Goal: Task Accomplishment & Management: Use online tool/utility

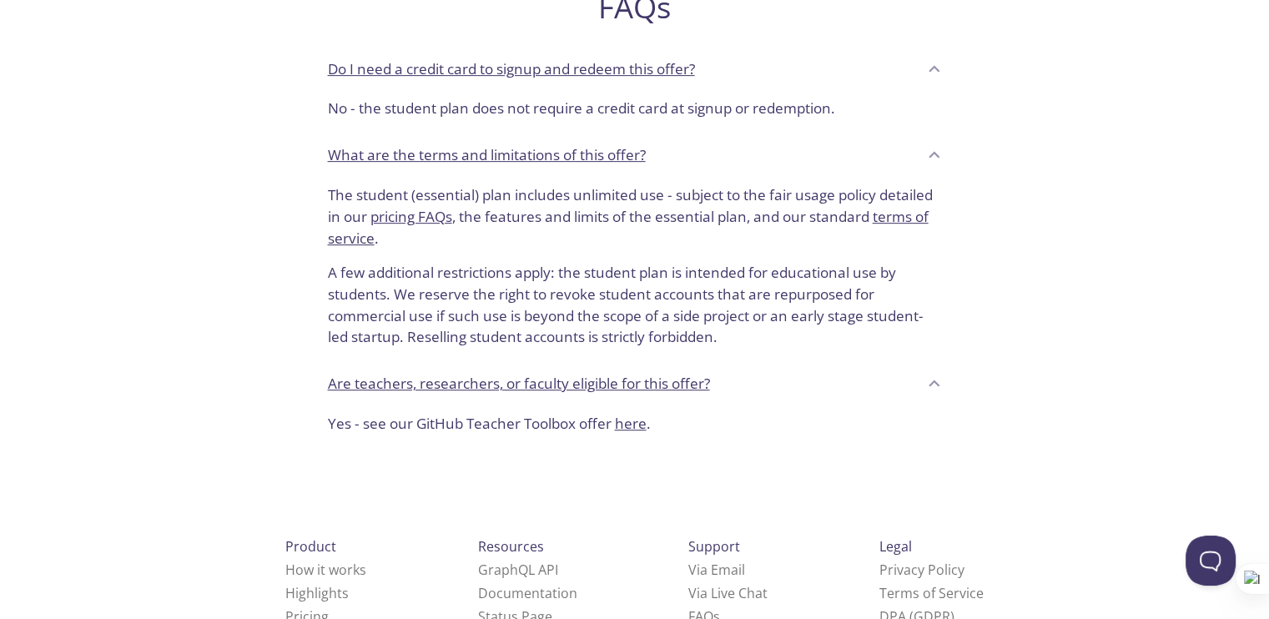
scroll to position [83, 0]
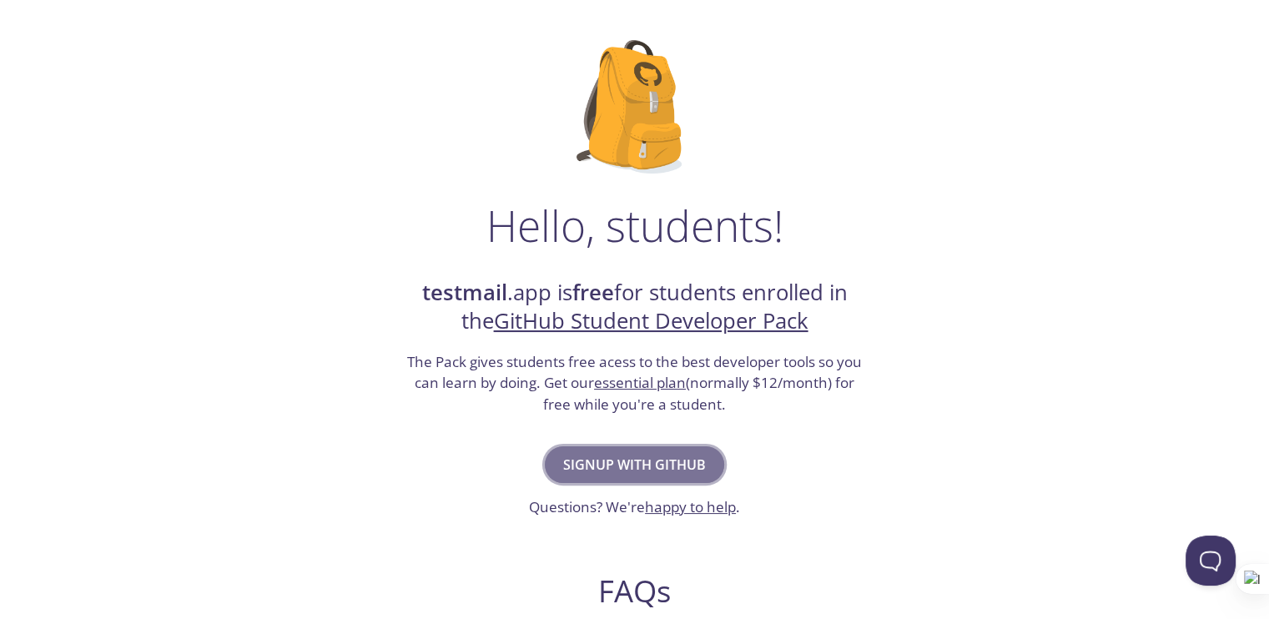
click at [657, 451] on button "Signup with GitHub" at bounding box center [634, 464] width 179 height 37
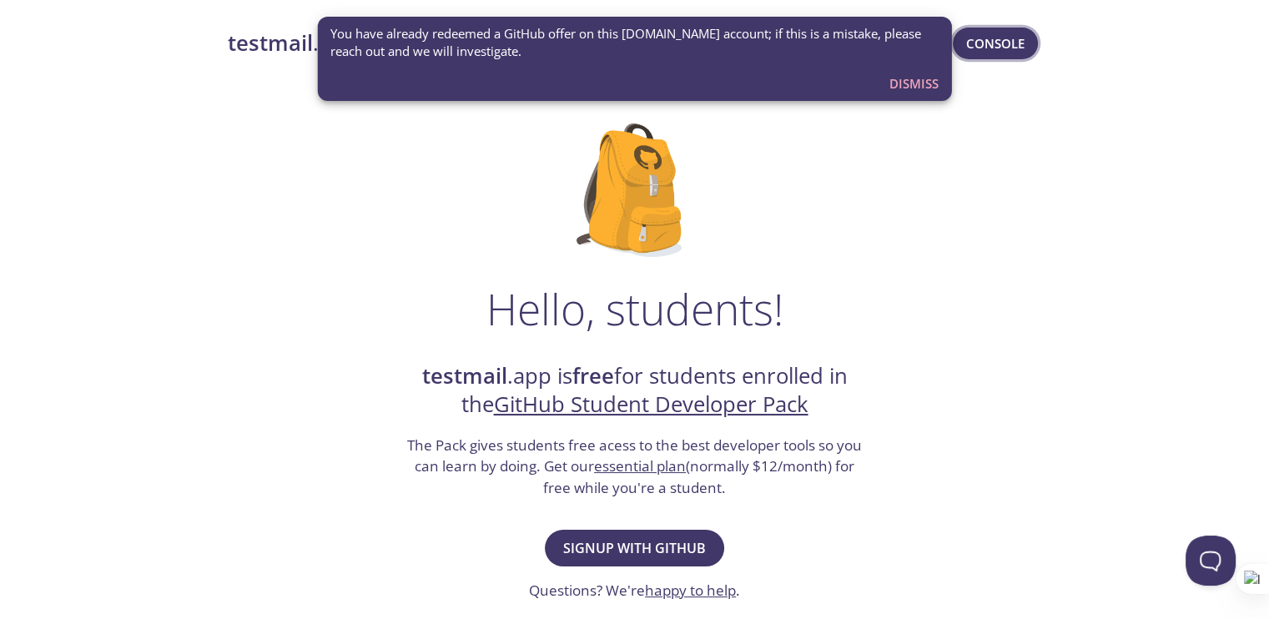
click at [1021, 52] on span "Console" at bounding box center [995, 44] width 58 height 22
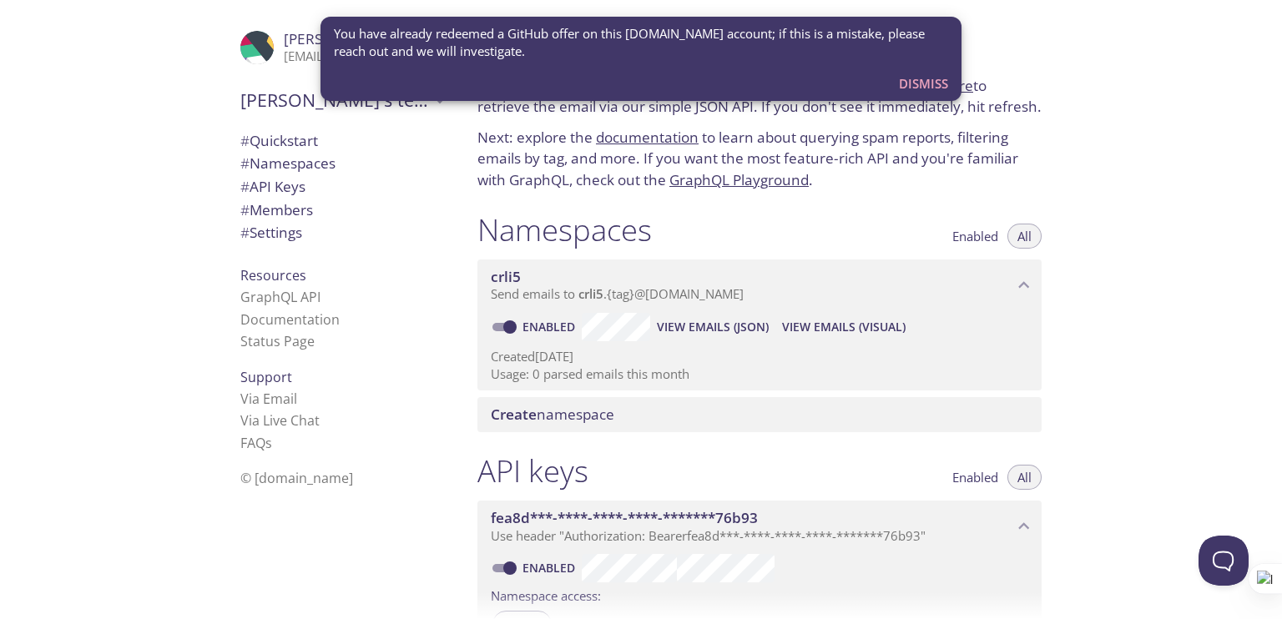
click at [920, 90] on span "Dismiss" at bounding box center [923, 84] width 49 height 22
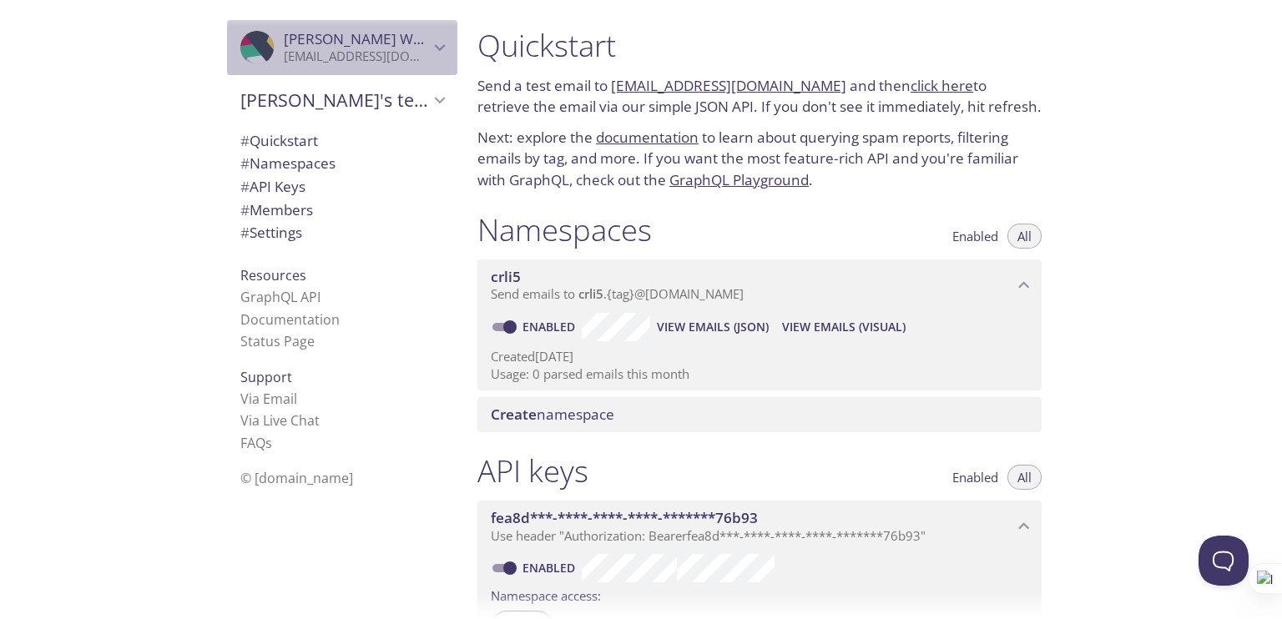
click at [433, 51] on icon "Louis Wambua" at bounding box center [440, 48] width 22 height 22
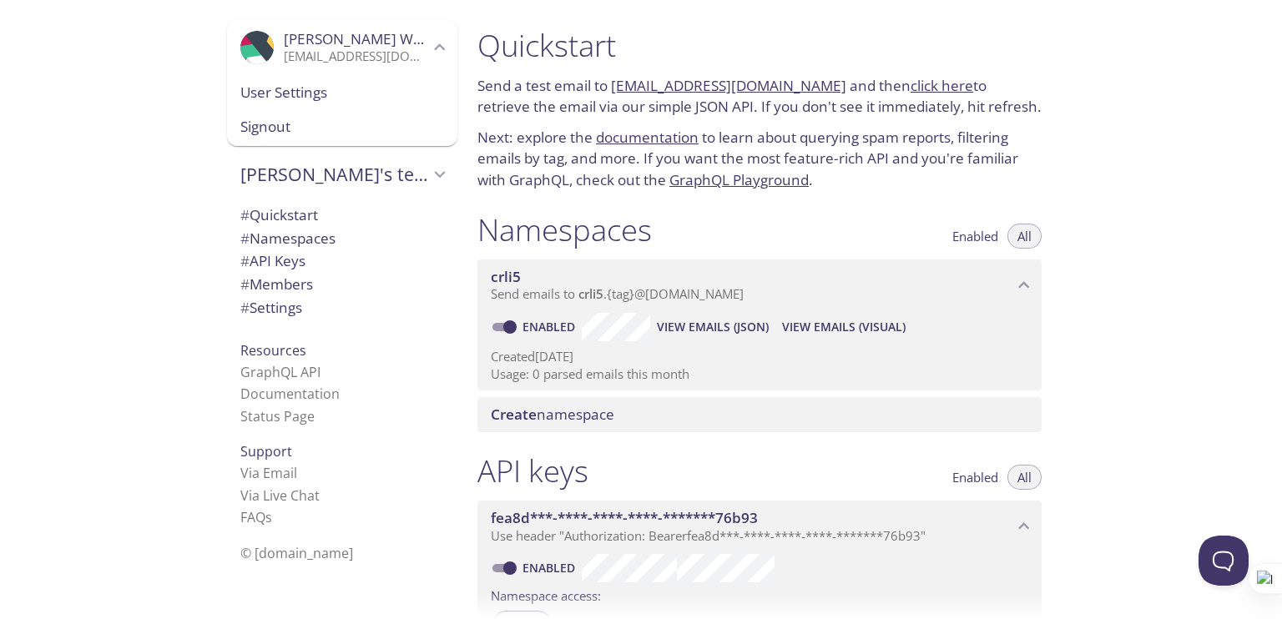
click at [433, 51] on icon "Louis Wambua" at bounding box center [440, 48] width 22 height 22
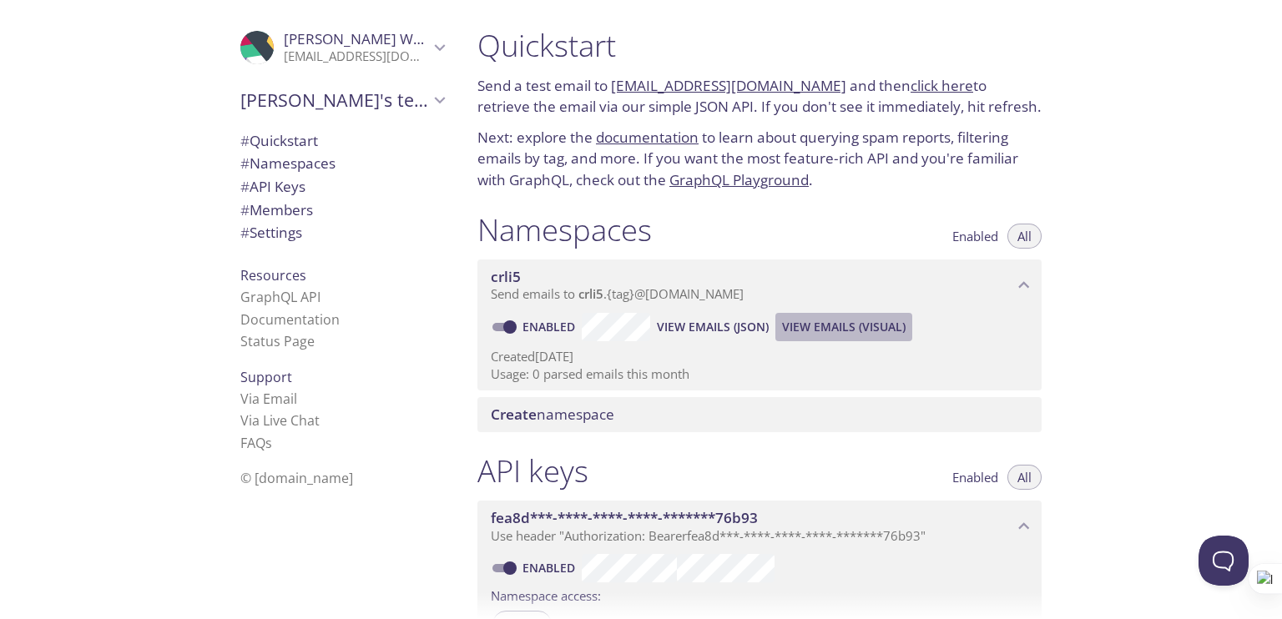
click at [847, 325] on span "View Emails (Visual)" at bounding box center [844, 327] width 124 height 20
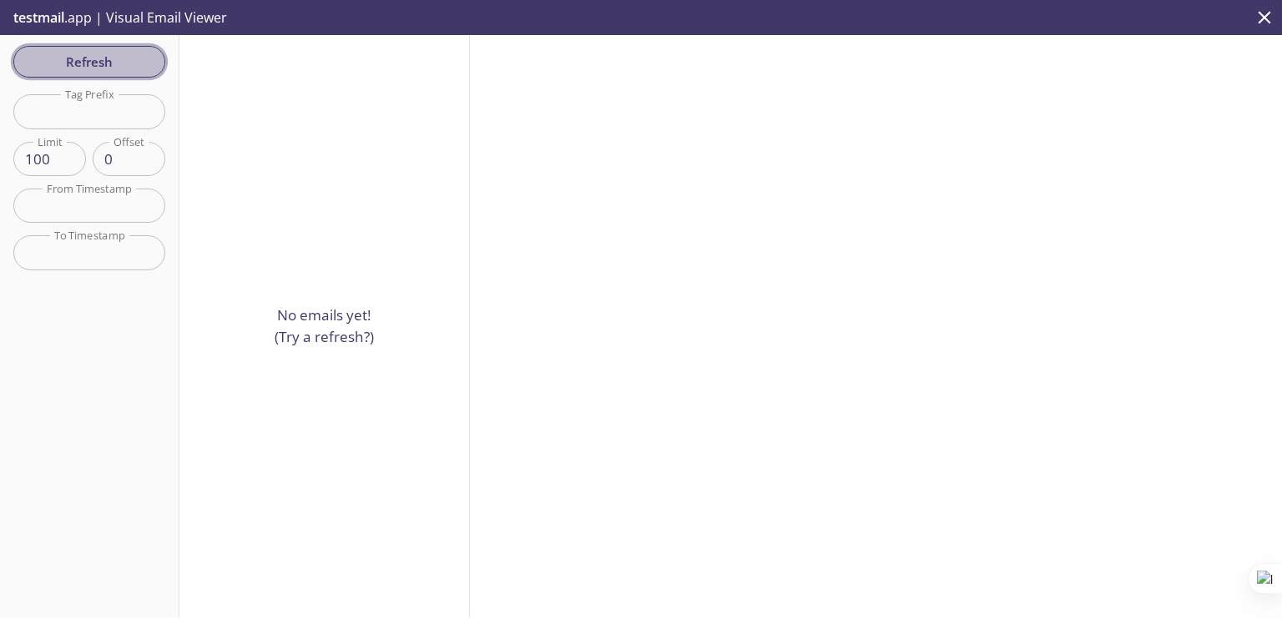
click at [100, 56] on span "Refresh" at bounding box center [89, 62] width 125 height 22
click at [63, 207] on input "text" at bounding box center [89, 206] width 152 height 34
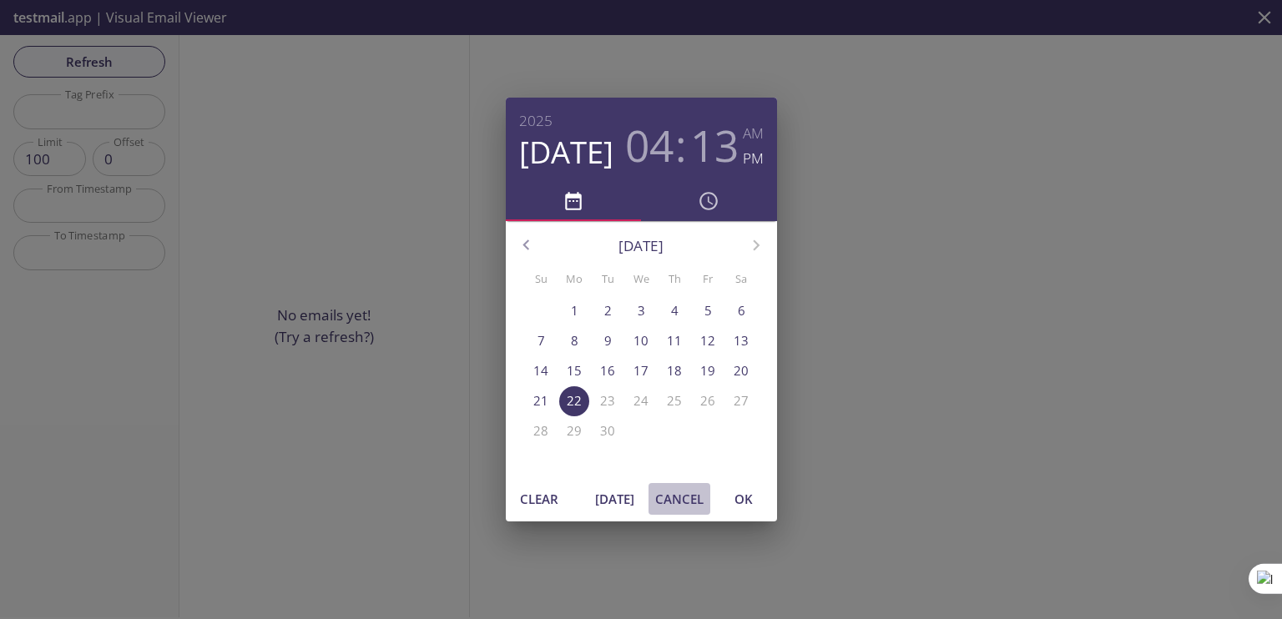
click at [659, 497] on span "Cancel" at bounding box center [679, 499] width 48 height 22
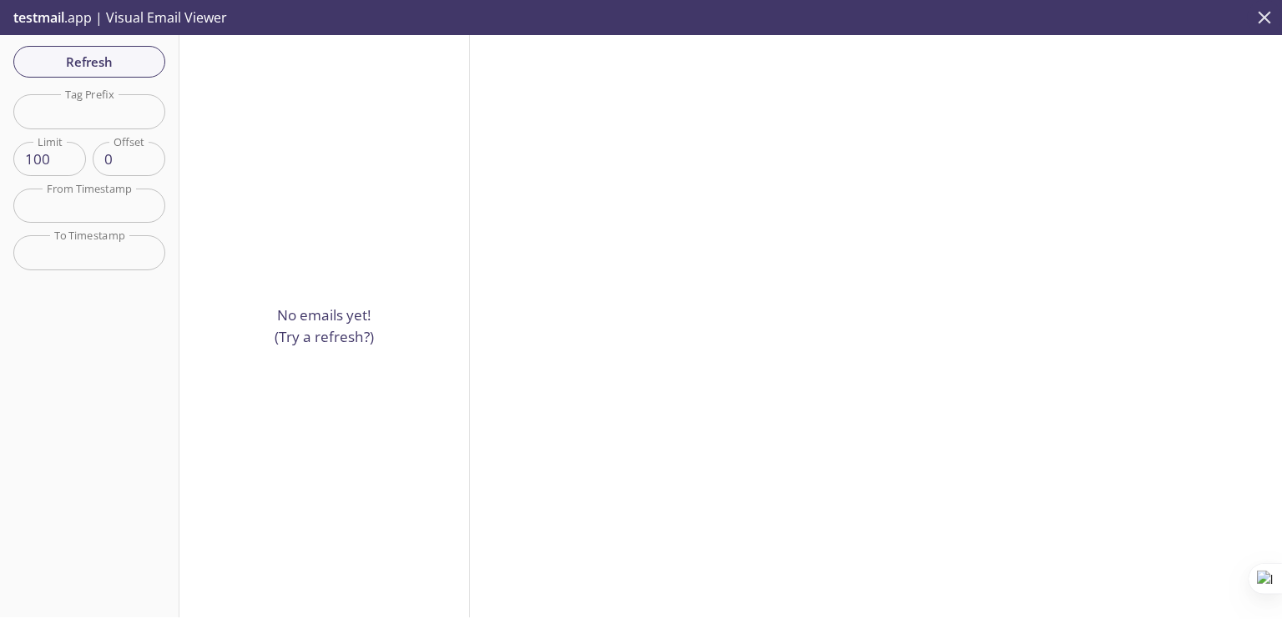
click at [1257, 17] on icon "close" at bounding box center [1264, 18] width 22 height 22
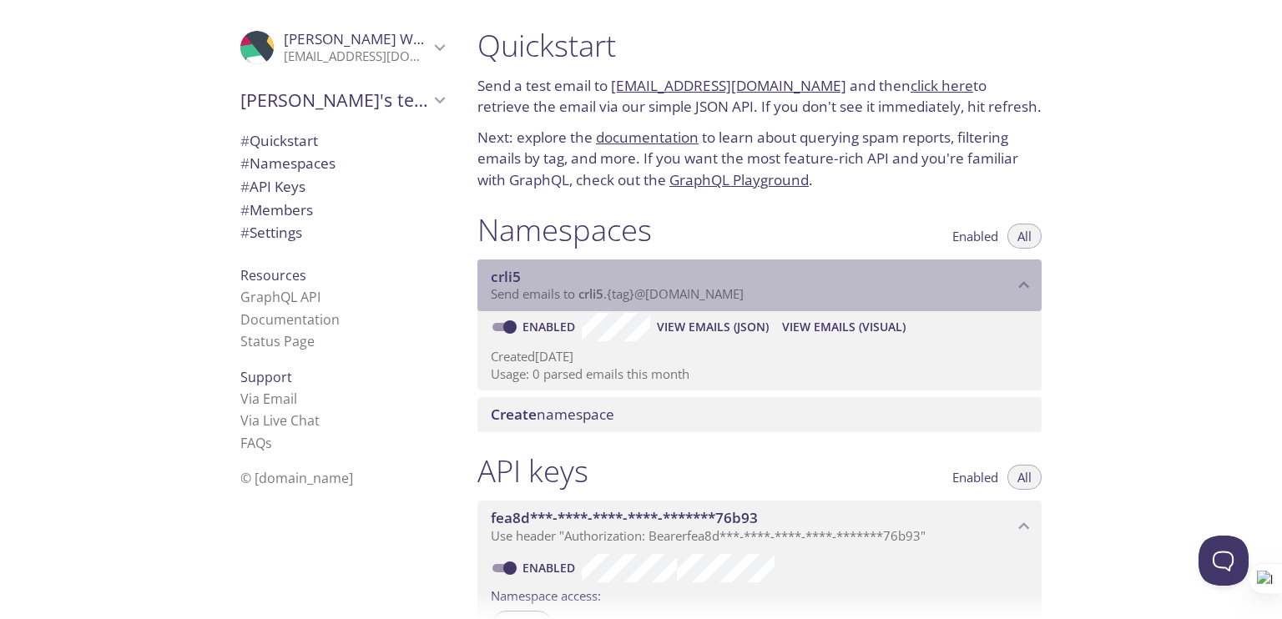
click at [714, 296] on span "Send emails to crli5 . {tag} @inbox.testmail.app" at bounding box center [617, 293] width 253 height 17
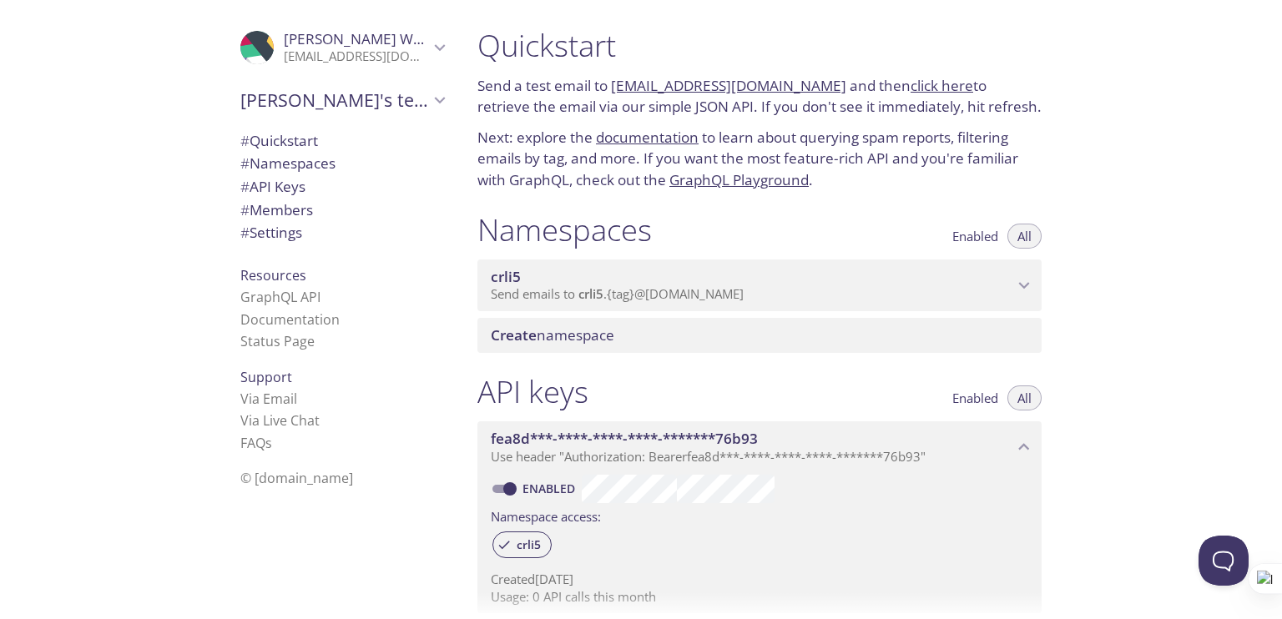
click at [714, 296] on span "Send emails to crli5 . {tag} @inbox.testmail.app" at bounding box center [617, 293] width 253 height 17
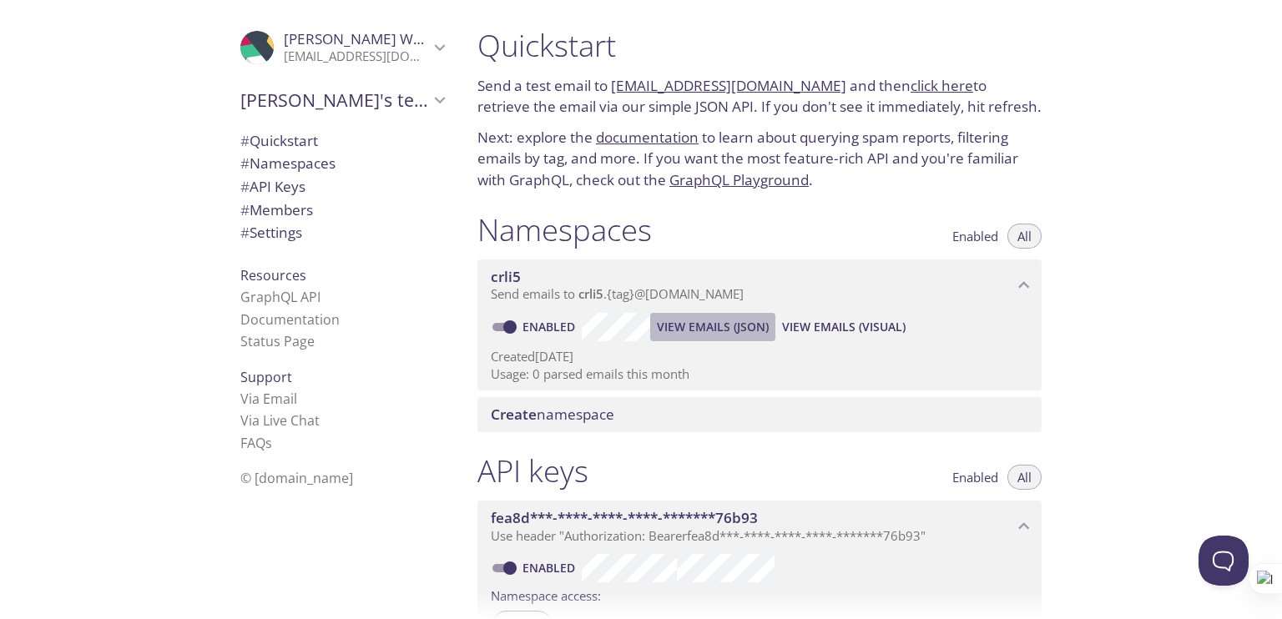
click at [701, 323] on span "View Emails (JSON)" at bounding box center [713, 327] width 112 height 20
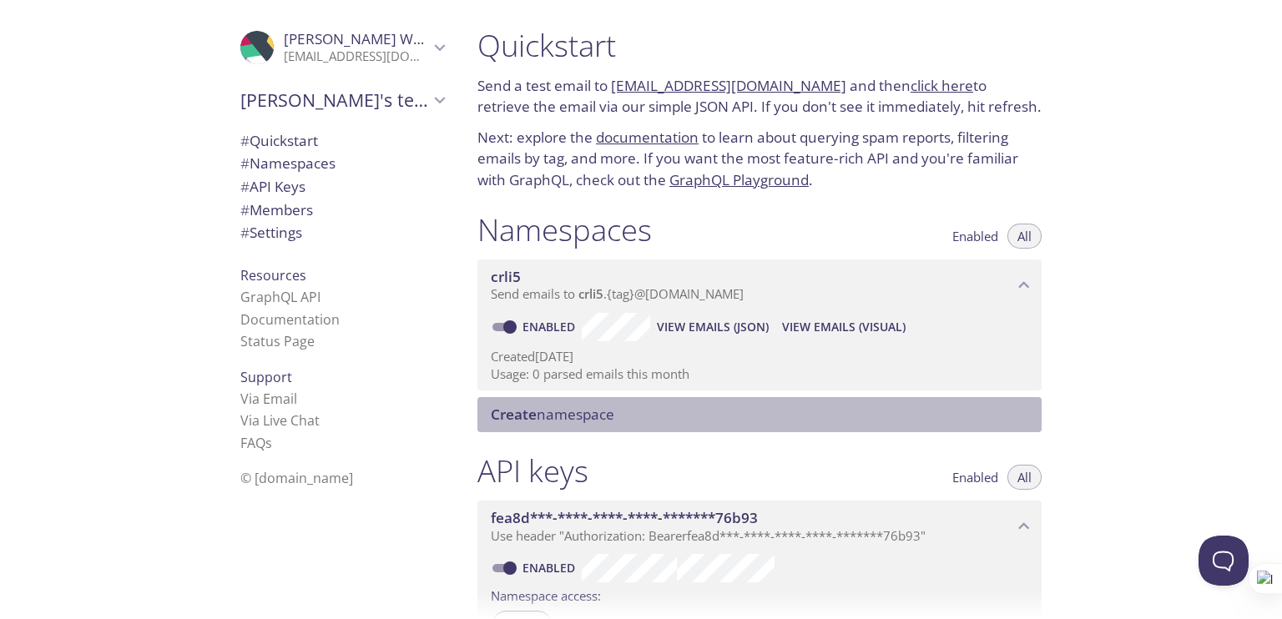
click at [592, 411] on span "Create namespace" at bounding box center [553, 414] width 124 height 19
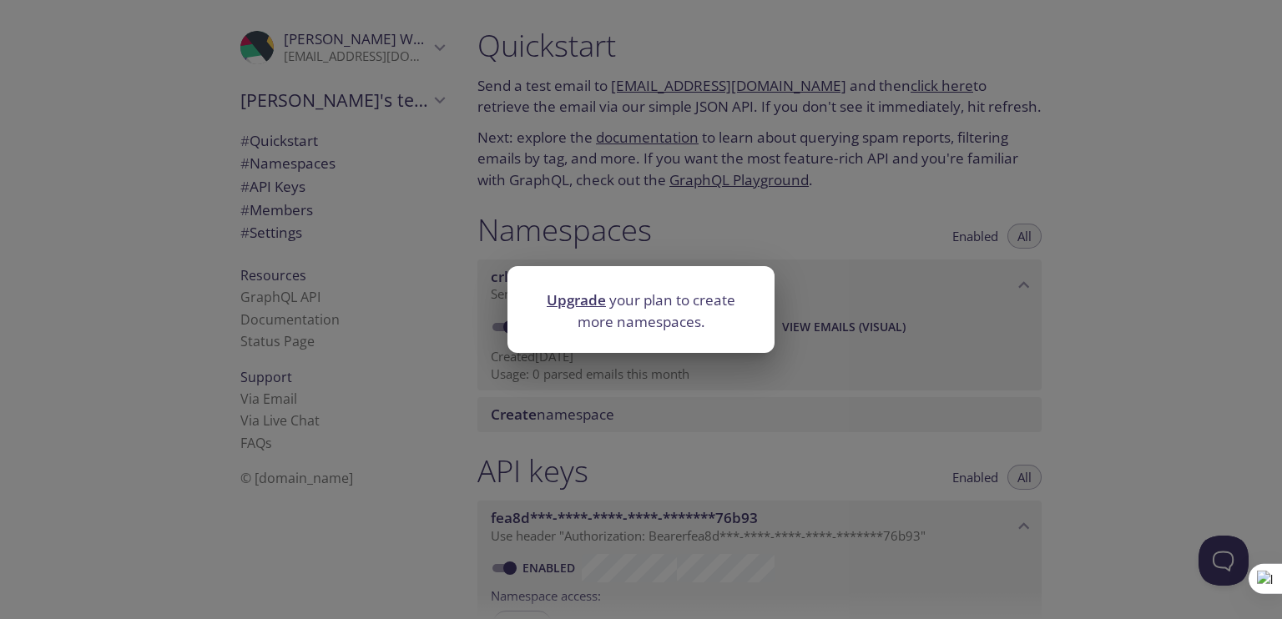
click at [864, 356] on div "Upgrade your plan to create more namespaces." at bounding box center [641, 309] width 1282 height 619
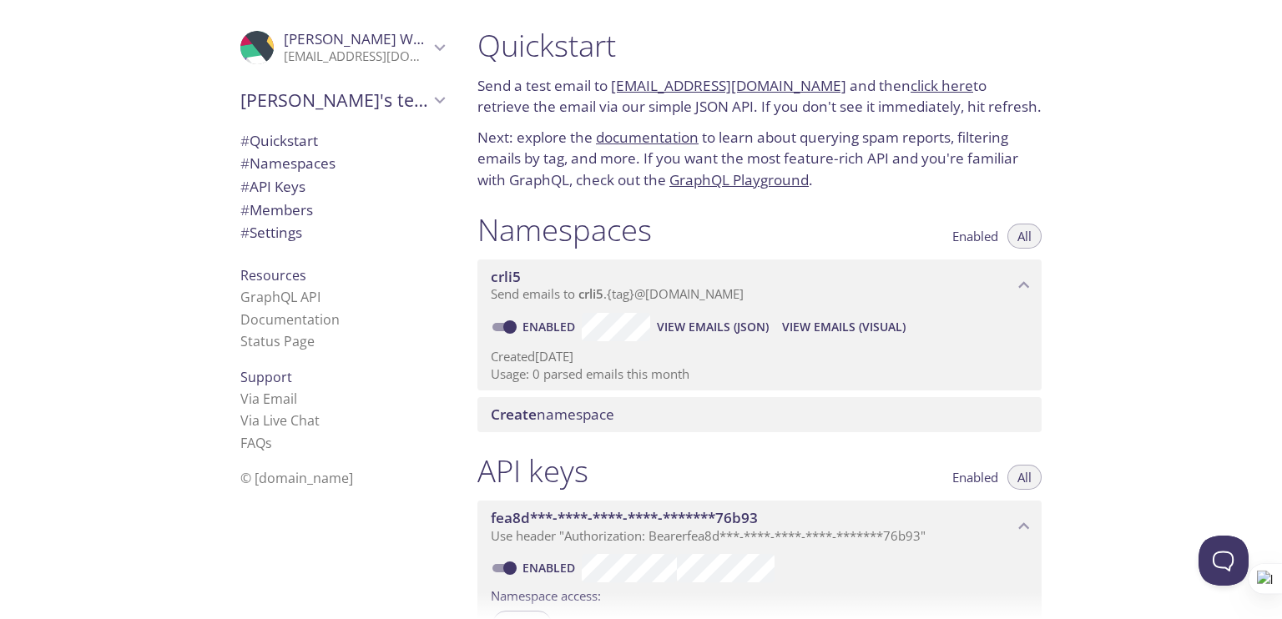
click at [967, 236] on span "Enabled" at bounding box center [975, 236] width 46 height 0
click at [505, 326] on input "Enabled" at bounding box center [510, 327] width 60 height 20
checkbox input "false"
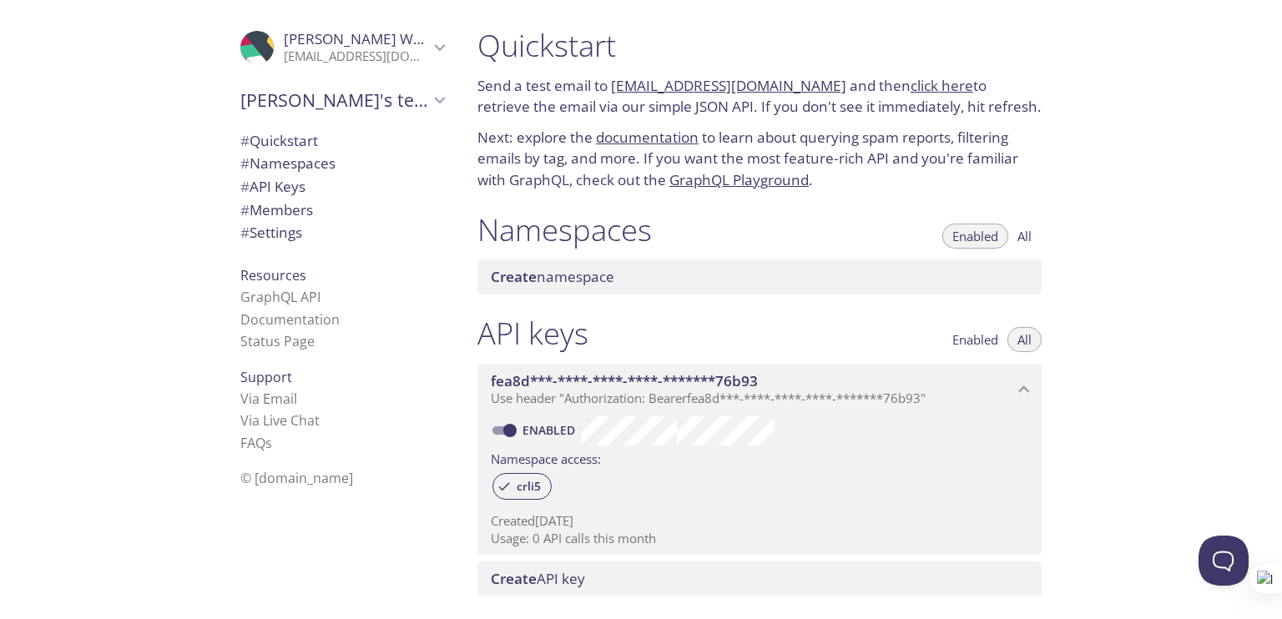
click at [973, 236] on span "Enabled" at bounding box center [975, 236] width 46 height 0
click at [594, 283] on span "Create namespace" at bounding box center [553, 276] width 124 height 19
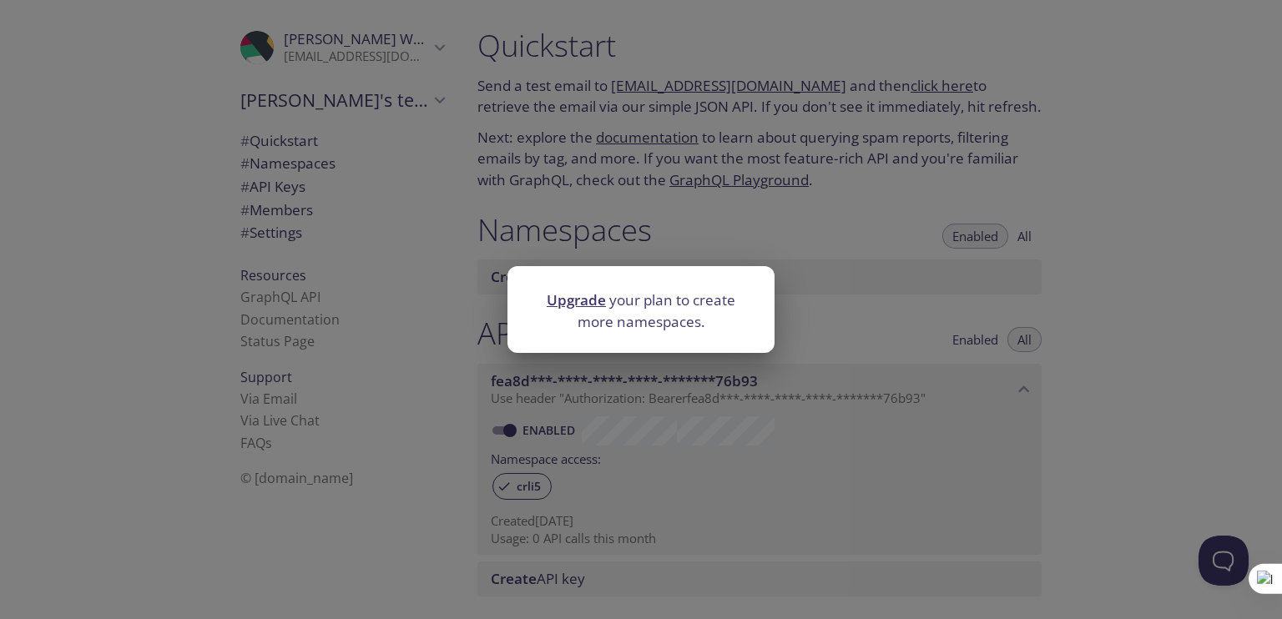
click at [862, 288] on div "Upgrade your plan to create more namespaces." at bounding box center [641, 309] width 1282 height 619
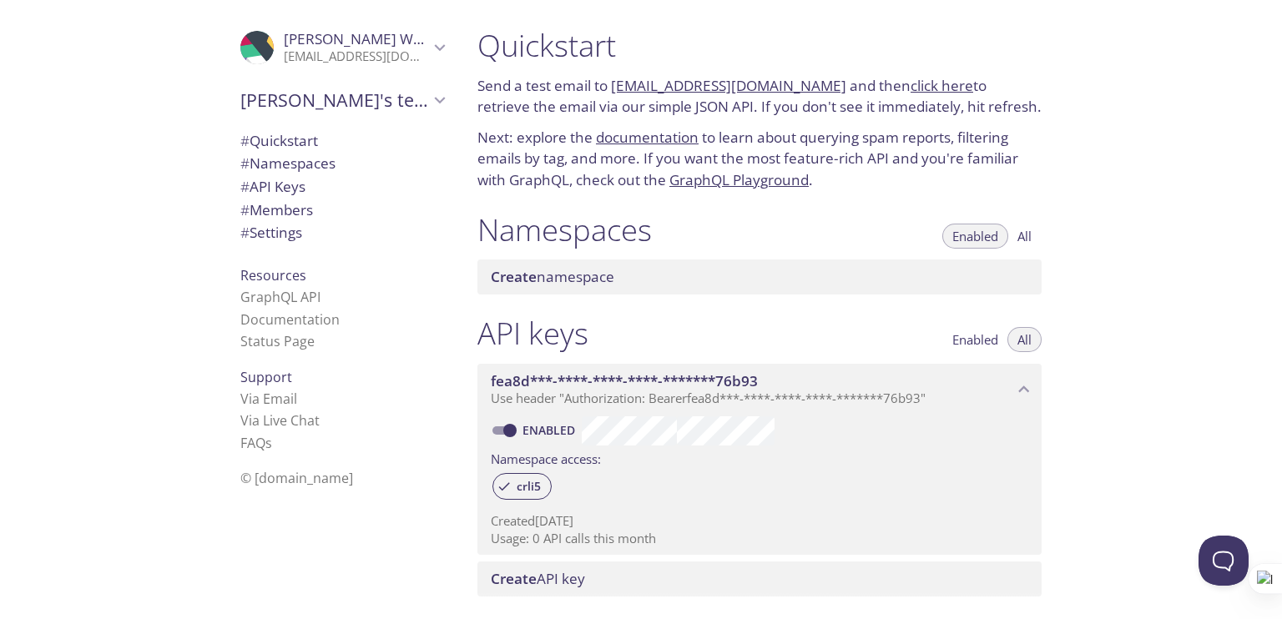
click at [1010, 234] on button "All" at bounding box center [1024, 236] width 34 height 25
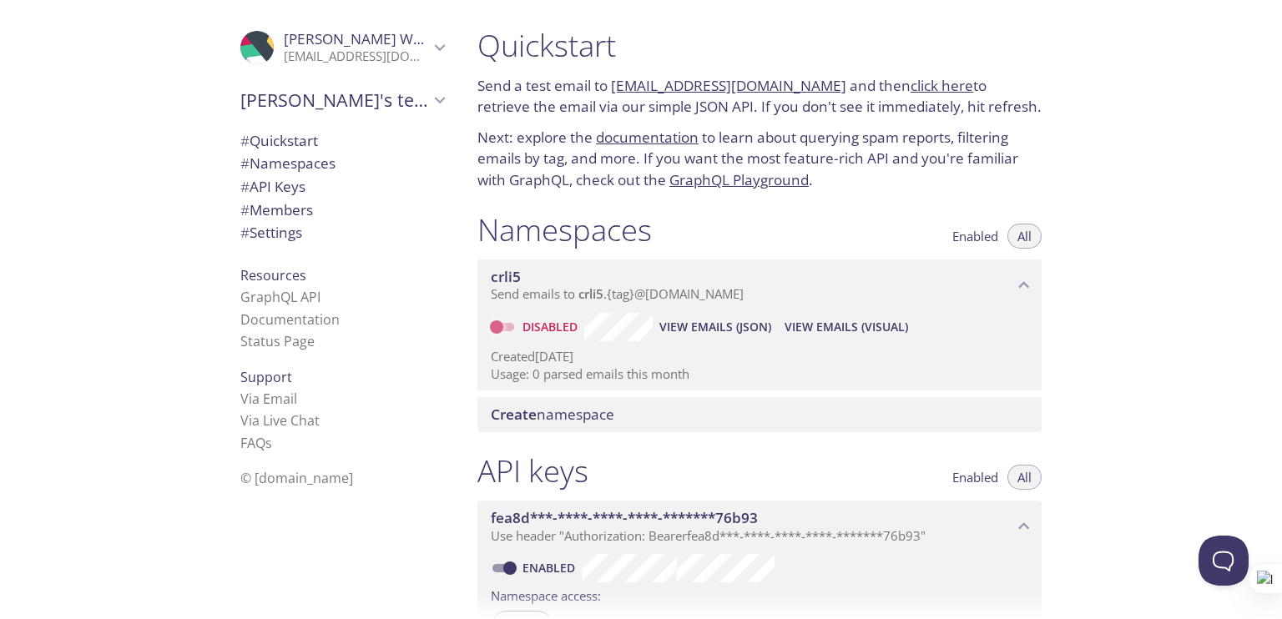
click at [511, 323] on input "Disabled" at bounding box center [497, 327] width 60 height 20
checkbox input "true"
